Goal: Information Seeking & Learning: Learn about a topic

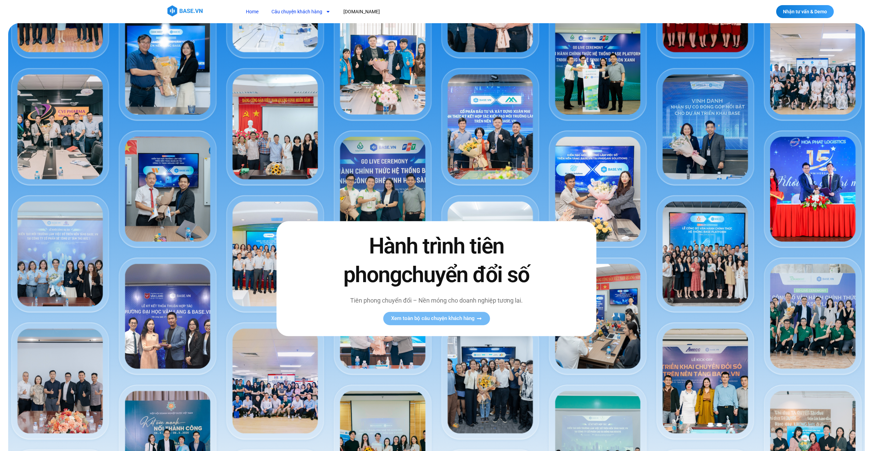
click at [282, 11] on link "Câu chuyện khách hàng" at bounding box center [300, 11] width 69 height 13
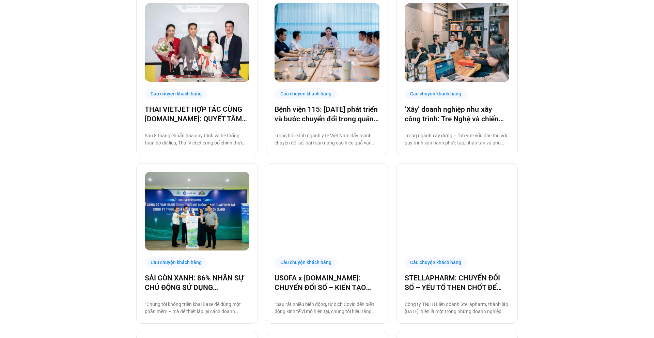
scroll to position [243, 0]
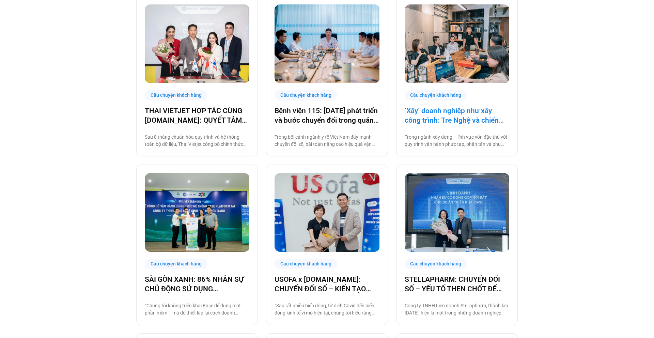
click at [460, 112] on link "‘Xây’ doanh nghiệp như xây công trình: Tre Nghệ và chiến lược chuyển đổi từ gốc" at bounding box center [457, 115] width 105 height 19
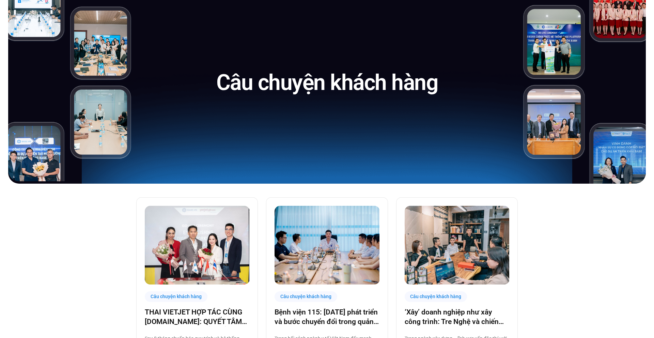
scroll to position [0, 0]
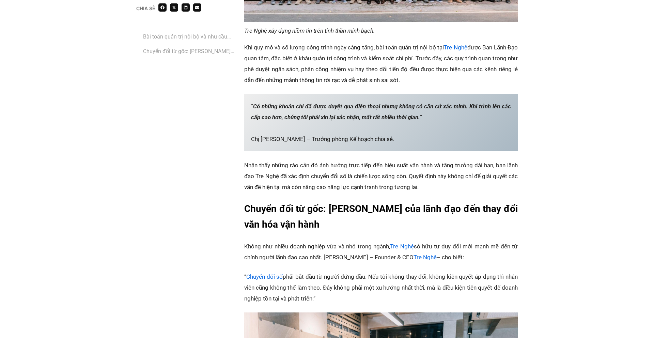
scroll to position [753, 0]
